Goal: Obtain resource: Download file/media

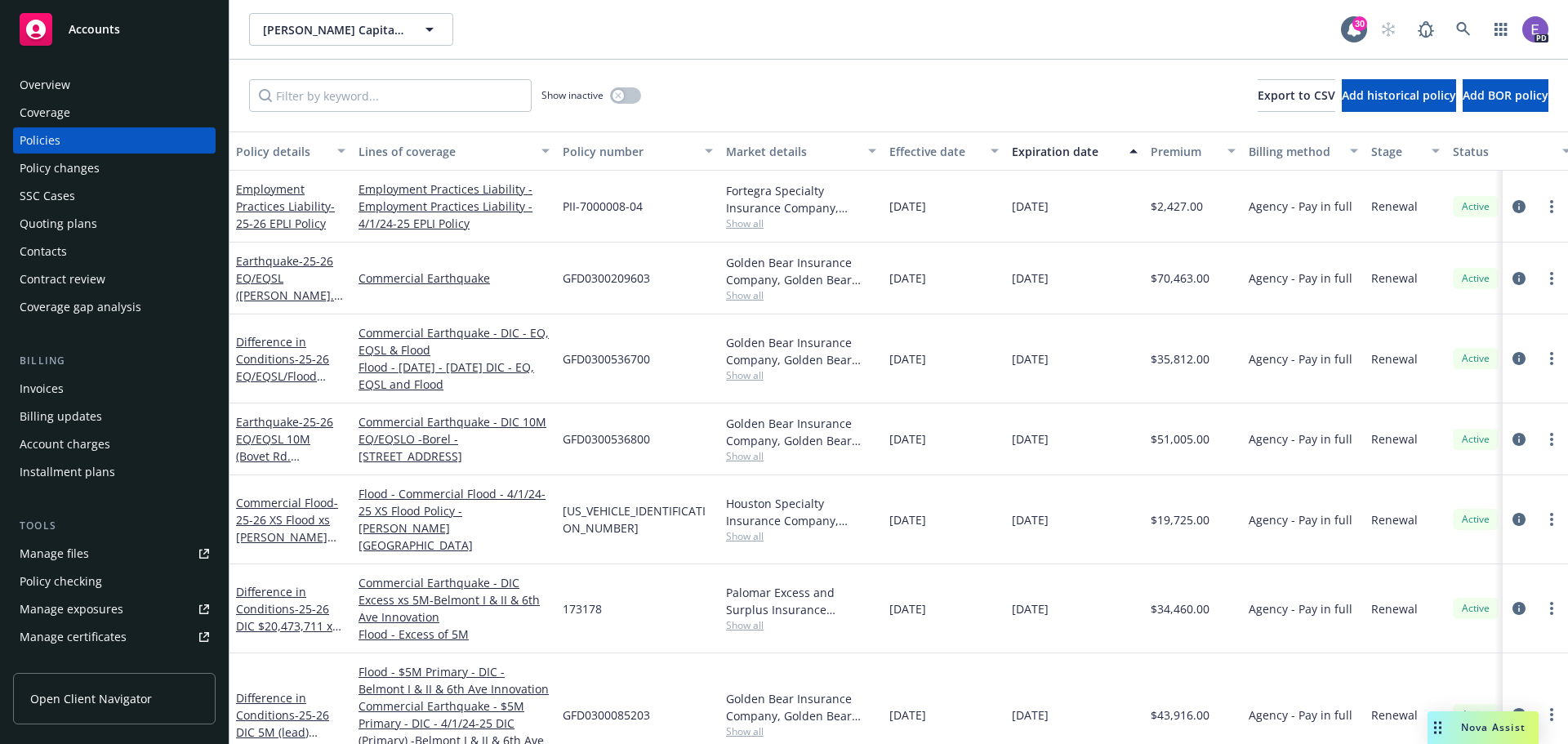
click at [104, 27] on span "Accounts" at bounding box center [94, 29] width 51 height 13
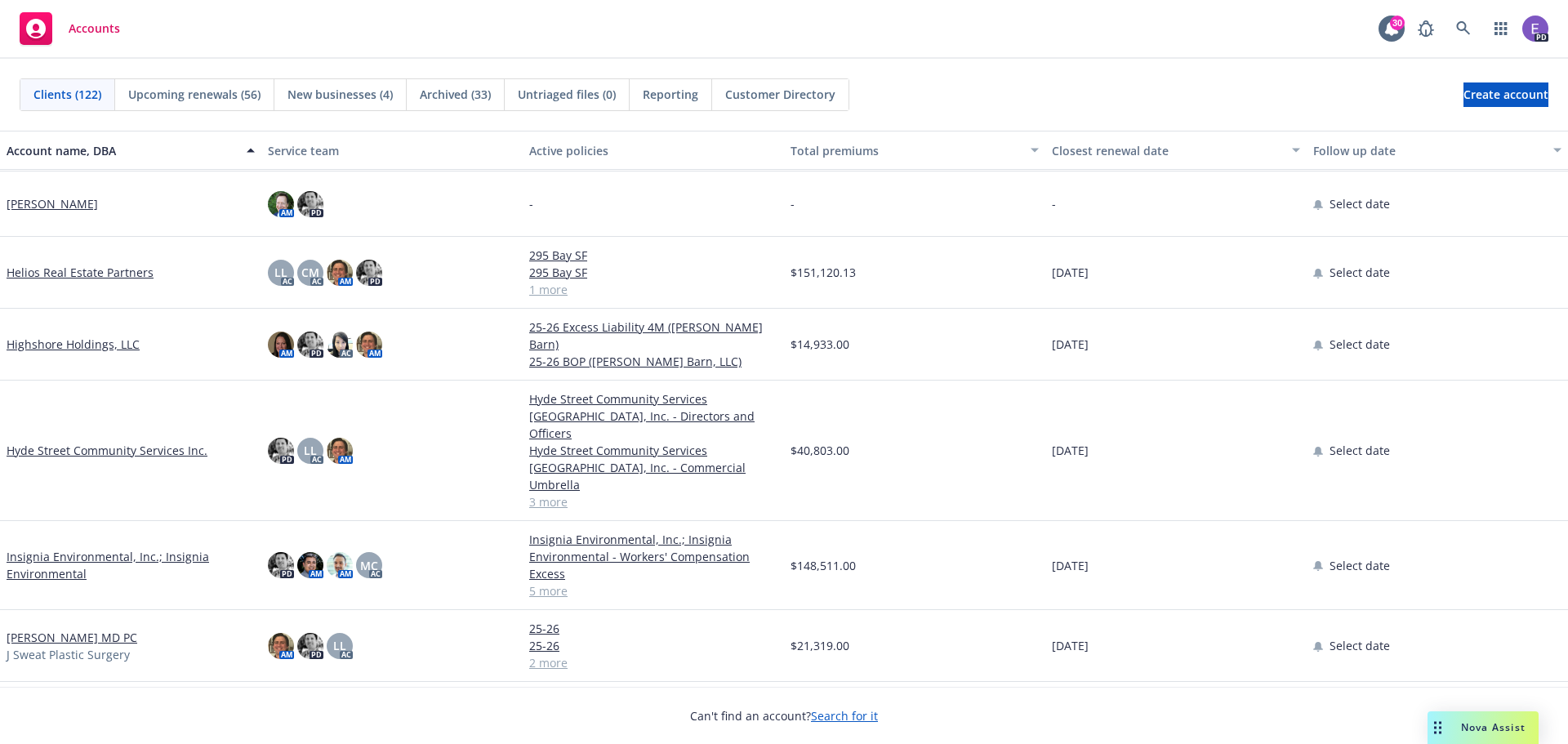
scroll to position [2858, 0]
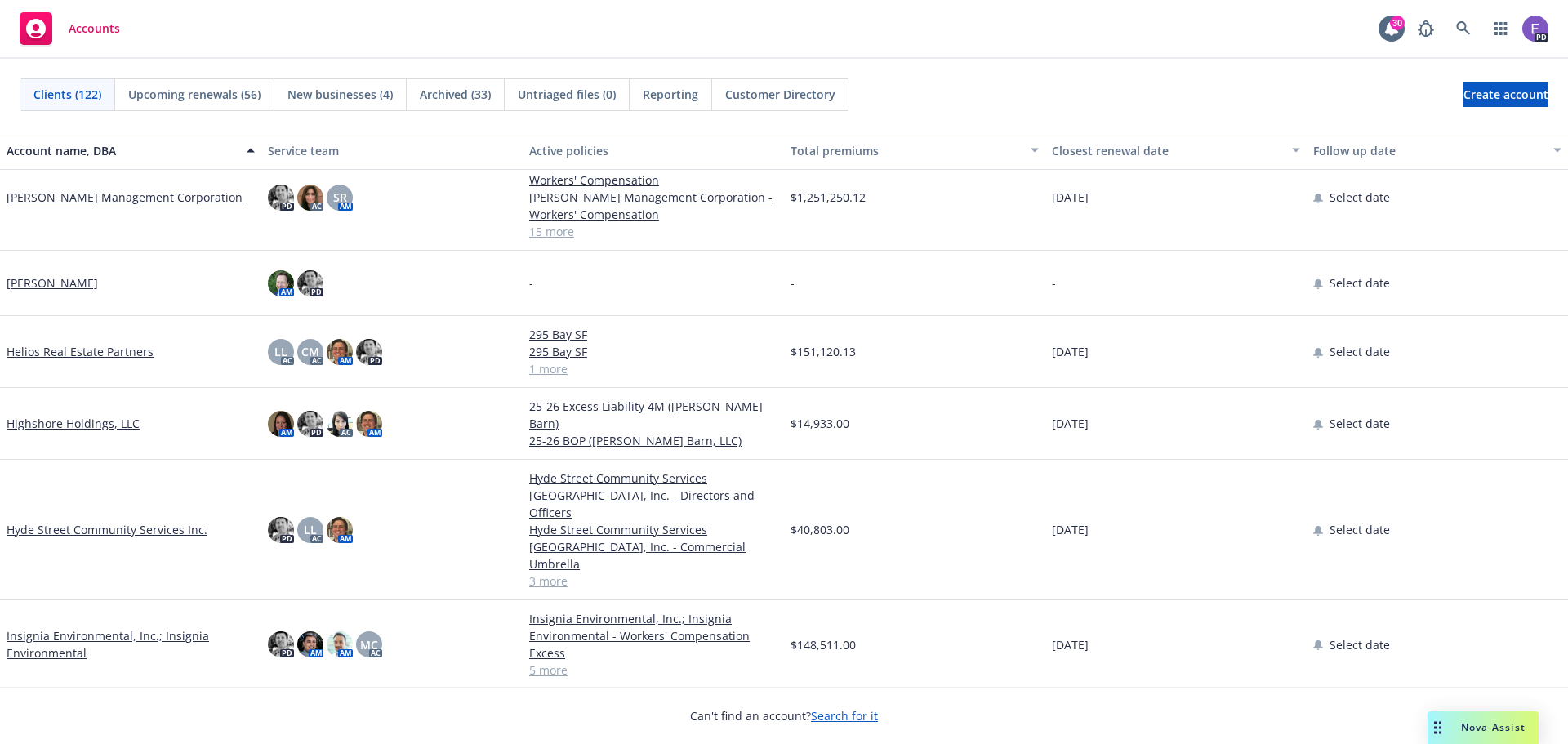
click at [95, 352] on link "Helios Real Estate Partners" at bounding box center [80, 352] width 147 height 17
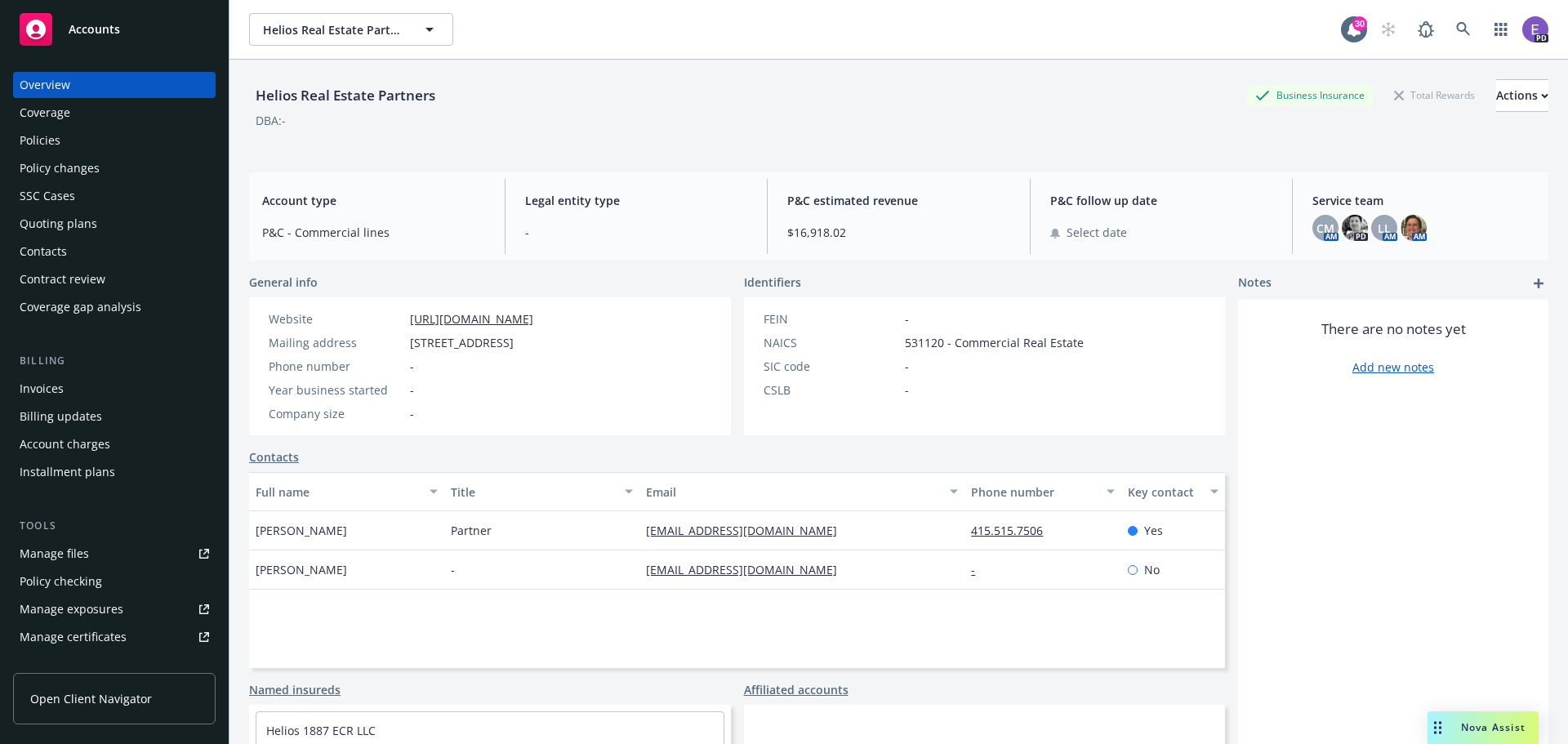
drag, startPoint x: 411, startPoint y: 350, endPoint x: 633, endPoint y: 344, distance: 222.1
click at [514, 344] on span "[STREET_ADDRESS]" at bounding box center [461, 342] width 103 height 17
copy span "[STREET_ADDRESS]"
click at [41, 138] on div "Policies" at bounding box center [40, 140] width 41 height 27
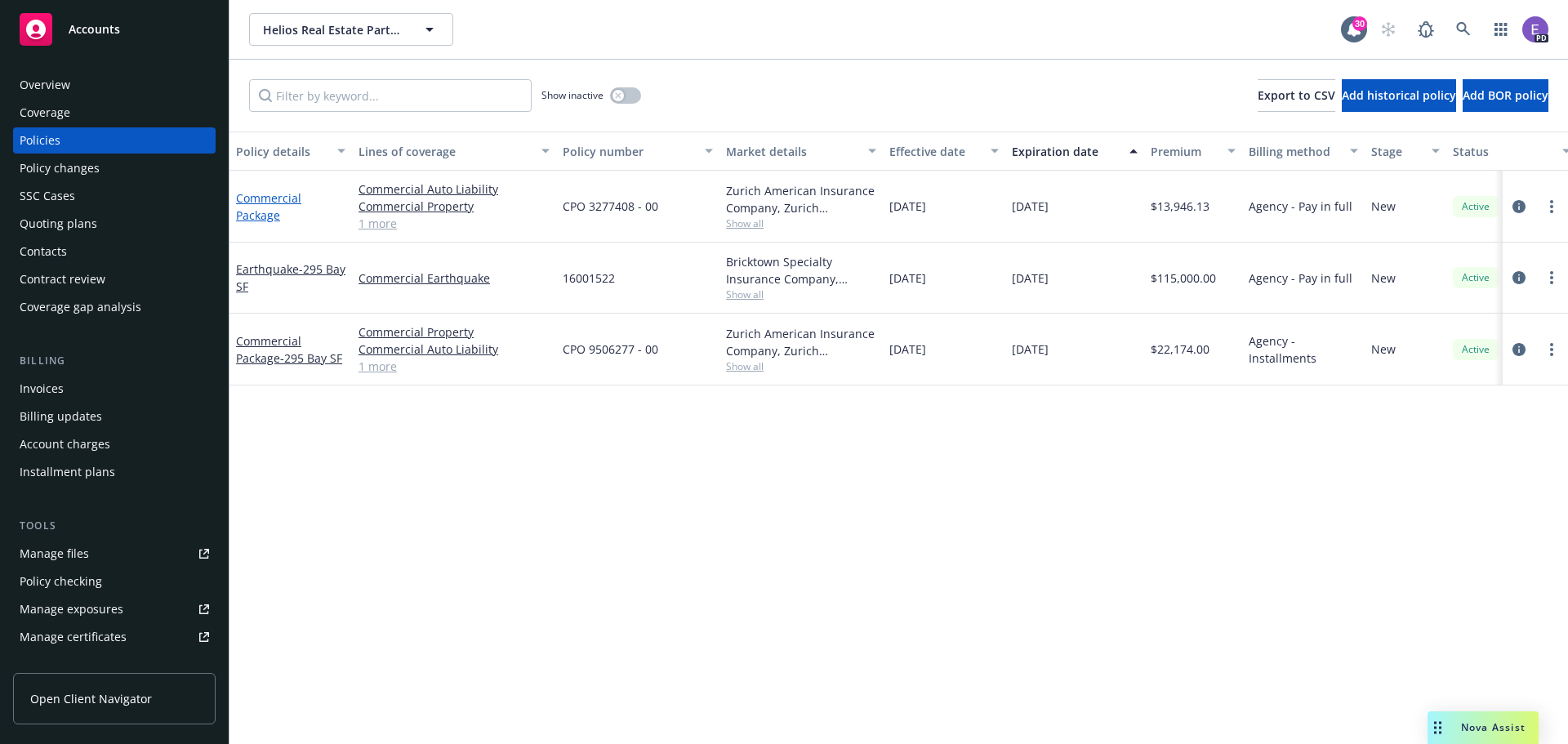
click at [255, 215] on link "Commercial Package" at bounding box center [268, 207] width 65 height 32
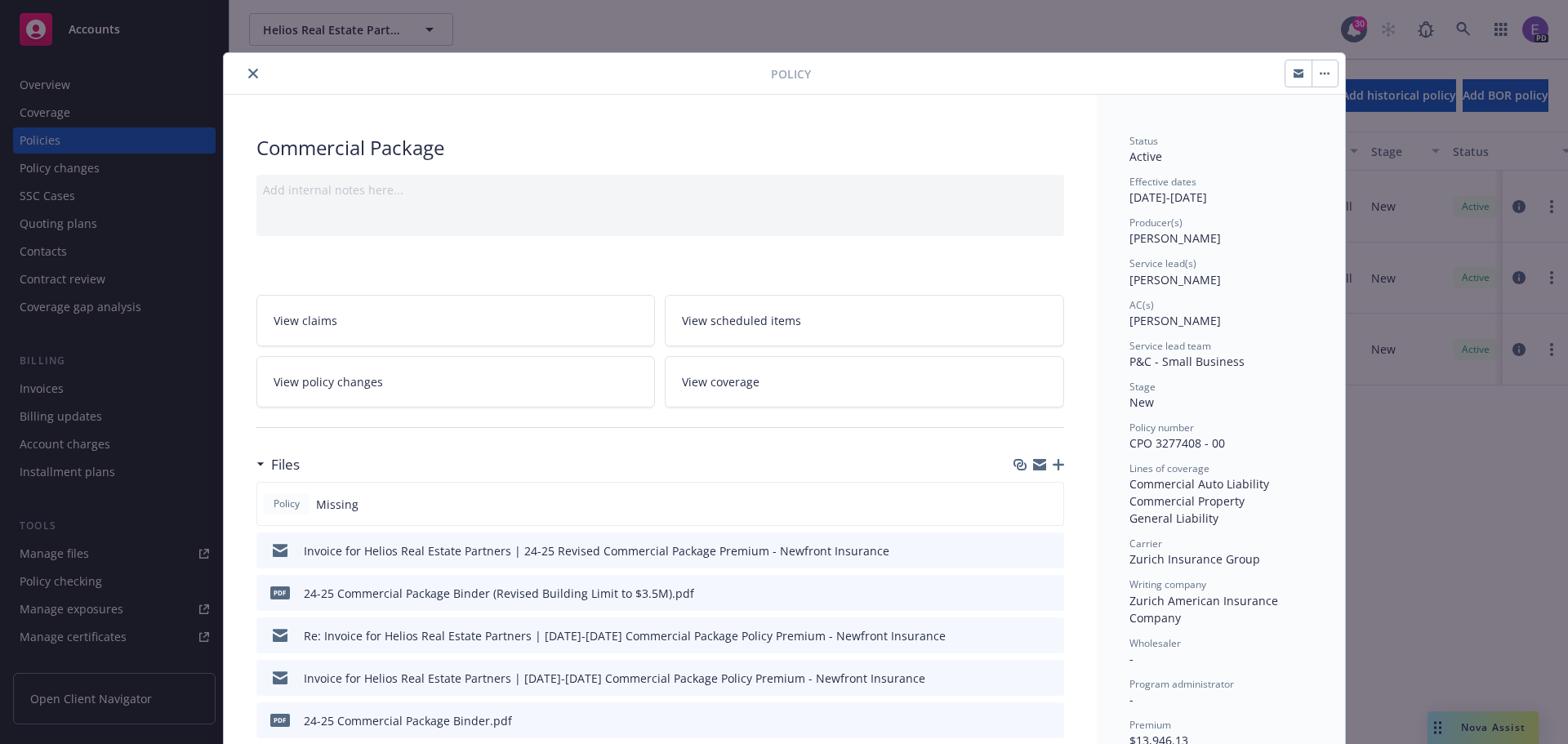
click at [1019, 590] on icon "download file" at bounding box center [1021, 592] width 13 height 13
click at [248, 76] on icon "close" at bounding box center [253, 73] width 9 height 9
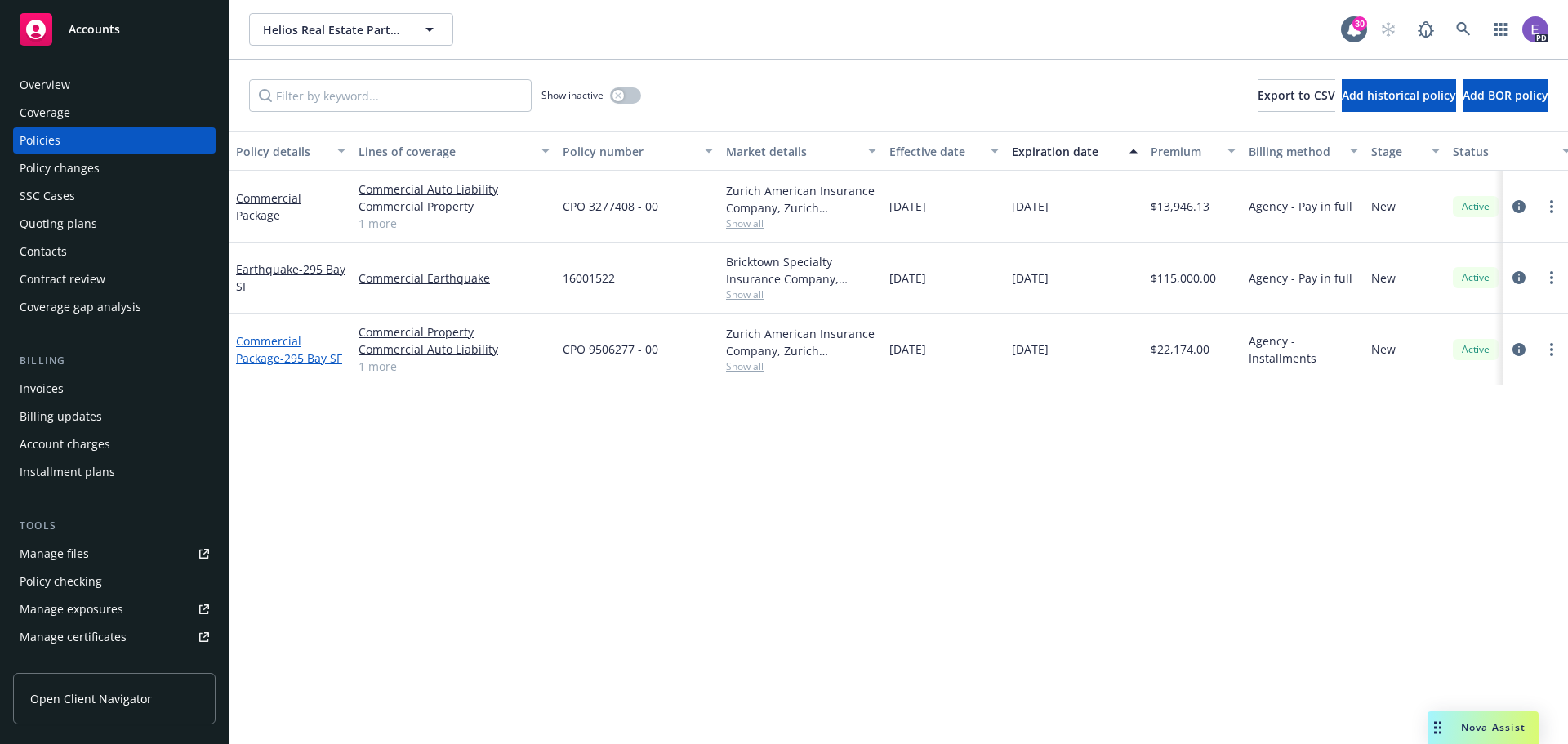
click at [273, 347] on link "Commercial Package - 295 Bay SF" at bounding box center [289, 350] width 106 height 32
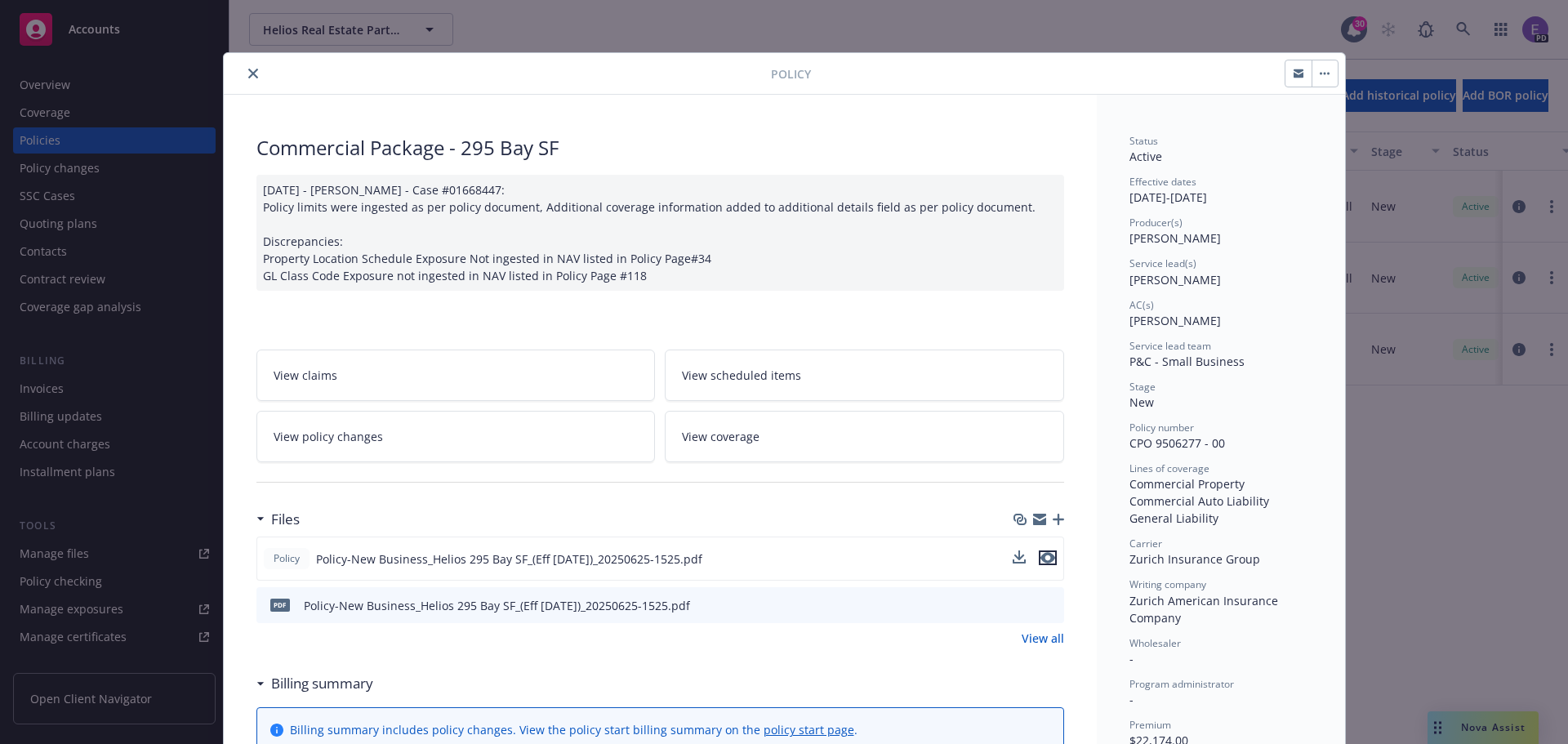
click at [1040, 563] on icon "preview file" at bounding box center [1048, 558] width 15 height 11
click at [248, 71] on icon "close" at bounding box center [253, 73] width 9 height 9
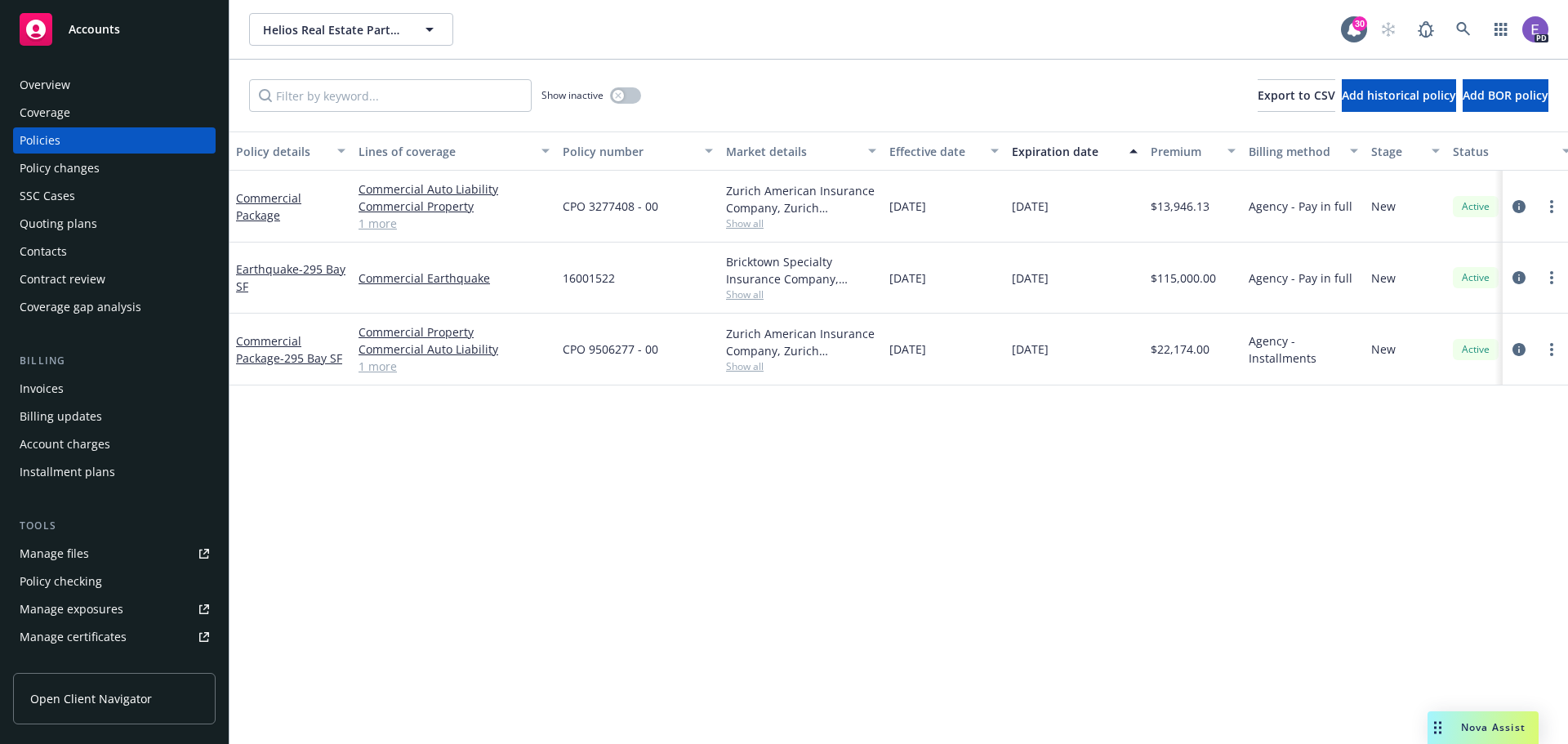
click at [54, 87] on div "Overview" at bounding box center [45, 85] width 50 height 27
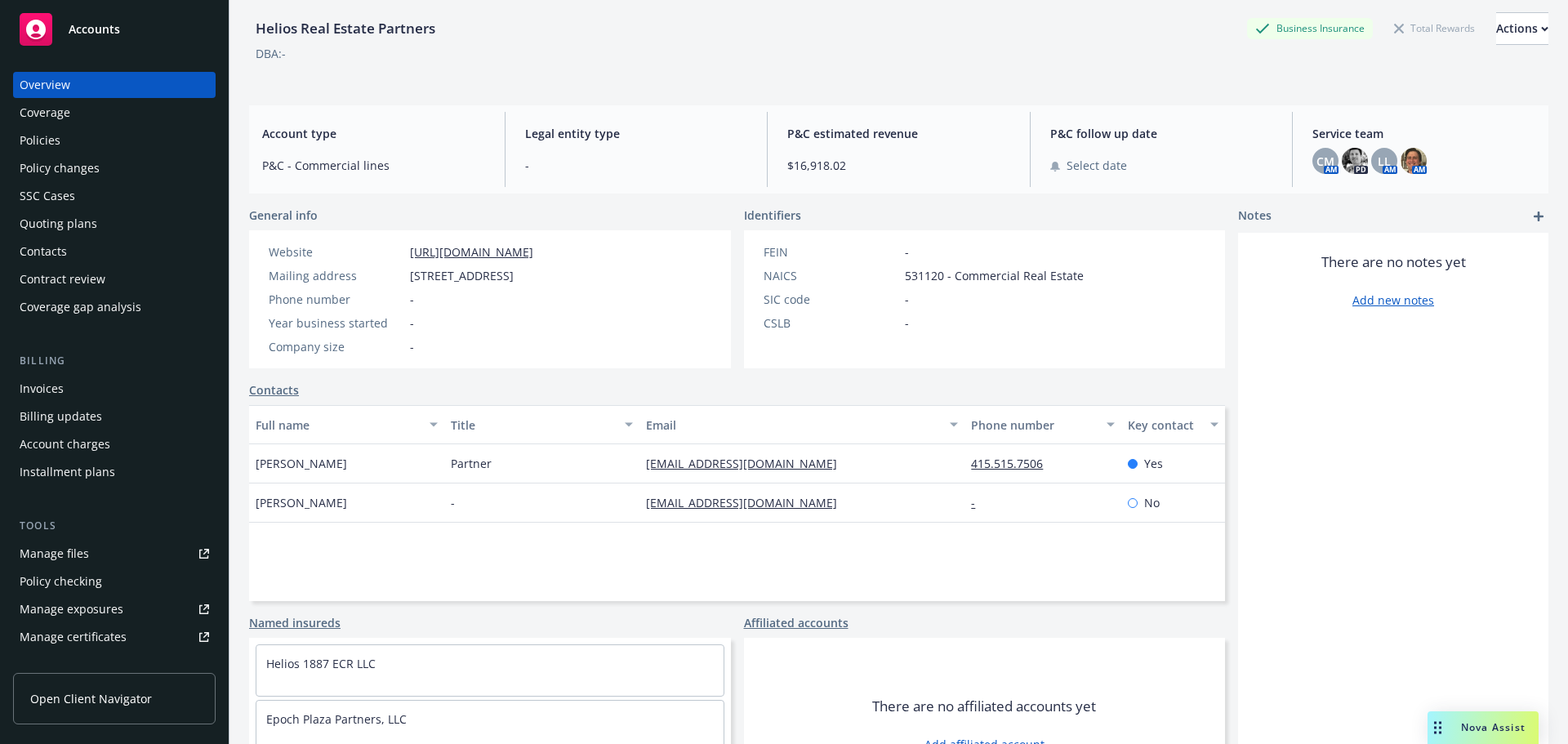
scroll to position [134, 0]
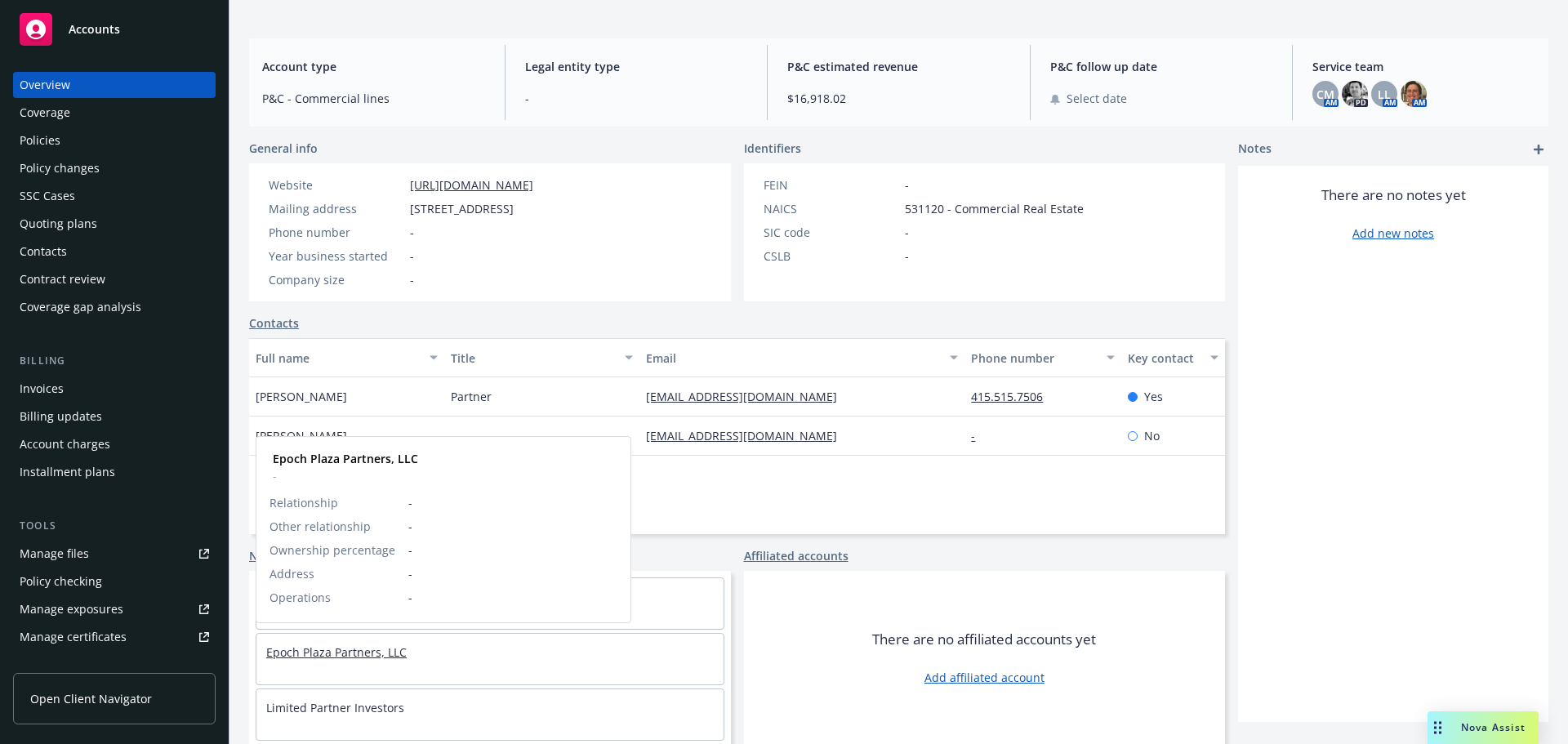
click at [343, 653] on link "Epoch Plaza Partners, LLC" at bounding box center [336, 652] width 140 height 15
